Goal: Navigation & Orientation: Find specific page/section

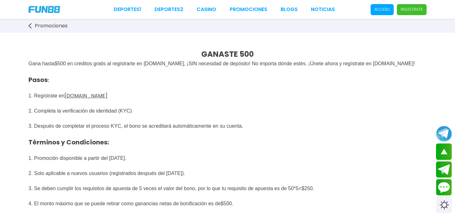
click at [48, 8] on img at bounding box center [44, 9] width 32 height 7
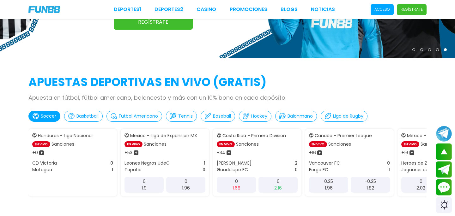
scroll to position [108, 0]
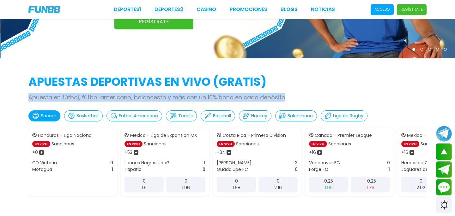
drag, startPoint x: 27, startPoint y: 96, endPoint x: 299, endPoint y: 99, distance: 271.2
click at [299, 99] on div "APUESTAS DEPORTIVAS EN VIVO (gratis) Apuesta en fútbol, fútbol americano, balon…" at bounding box center [227, 146] width 455 height 145
copy p "Apuesta en fútbol, fútbol americano, baloncesto y más con un 10% bono en cada d…"
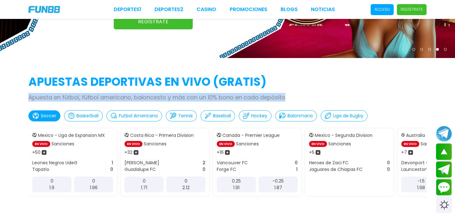
scroll to position [0, 0]
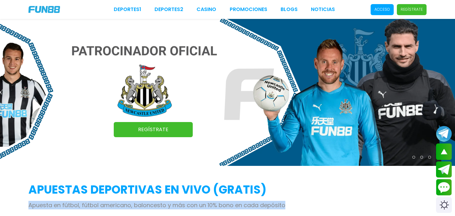
click at [175, 127] on link "Regístrate" at bounding box center [153, 129] width 79 height 15
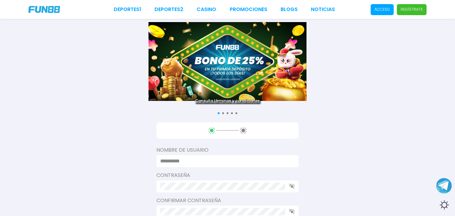
click at [245, 75] on img at bounding box center [227, 61] width 158 height 79
click at [282, 65] on img at bounding box center [227, 61] width 158 height 79
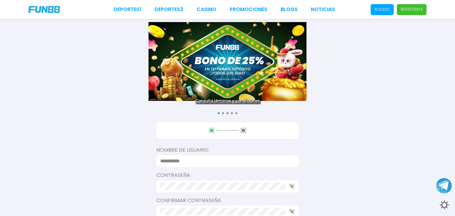
click at [35, 5] on div "Deportes 1 Deportes 2 CASINO Promociones BLOGS NOTICIAS Acceso Regístrate" at bounding box center [227, 9] width 455 height 19
click at [48, 11] on img at bounding box center [44, 9] width 32 height 7
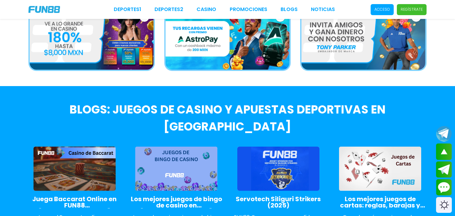
scroll to position [856, 0]
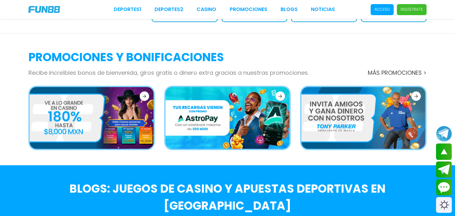
click at [415, 92] on button at bounding box center [415, 96] width 9 height 9
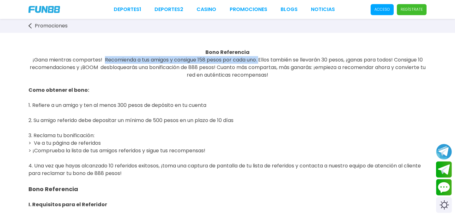
drag, startPoint x: 104, startPoint y: 57, endPoint x: 261, endPoint y: 61, distance: 156.9
click at [261, 61] on span "¡Gana mientras compartes! Recomienda a tus amigos y consigue 158 pesos por cada…" at bounding box center [228, 67] width 396 height 22
copy span "Recomienda a tus amigos y consigue 158 pesos por cada uno."
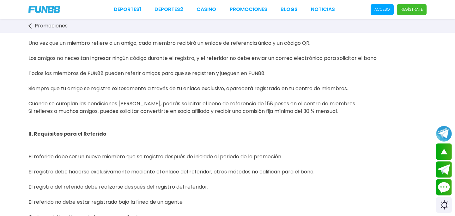
scroll to position [190, 0]
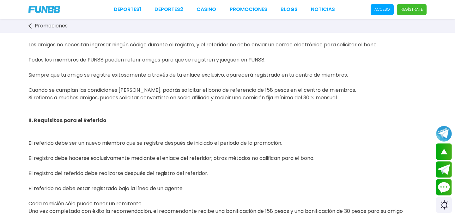
click at [280, 148] on span "Como obtener el bono: 1. Refiere a un amigo y ten al menos 300 pesos de depósit…" at bounding box center [224, 56] width 392 height 334
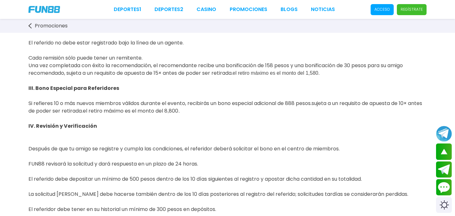
scroll to position [358, 0]
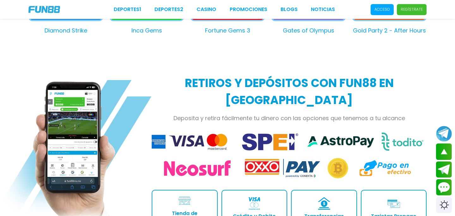
scroll to position [633, 0]
